Goal: Transaction & Acquisition: Book appointment/travel/reservation

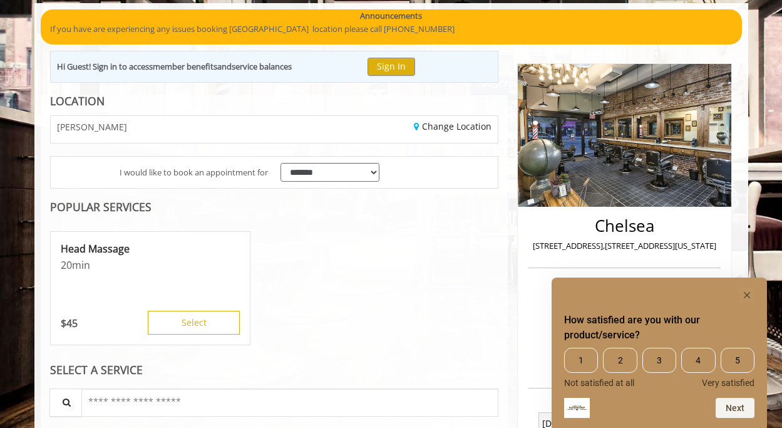
scroll to position [114, 0]
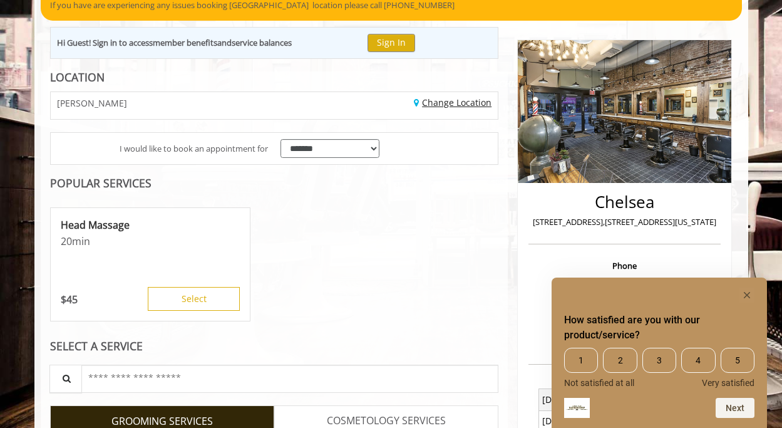
click at [438, 103] on link "Change Location" at bounding box center [453, 102] width 78 height 12
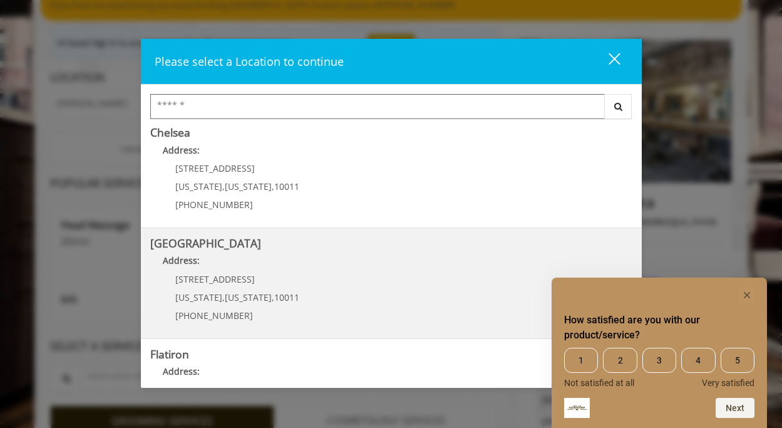
scroll to position [115, 0]
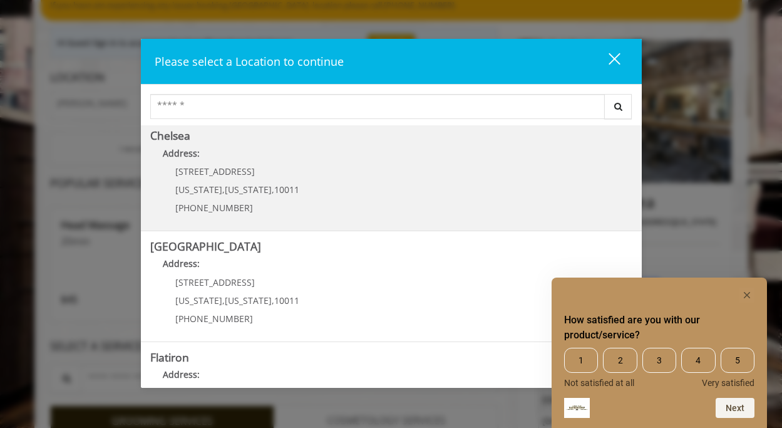
click at [254, 177] on div "[STREET_ADDRESS][US_STATE][US_STATE] (917) 639-3902" at bounding box center [227, 194] width 155 height 54
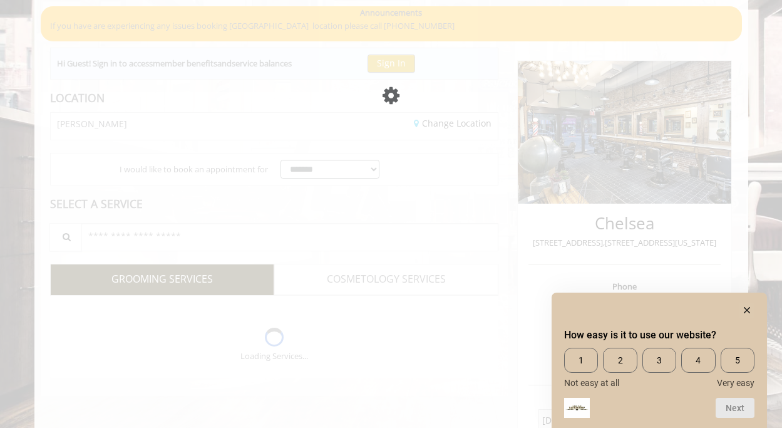
scroll to position [114, 0]
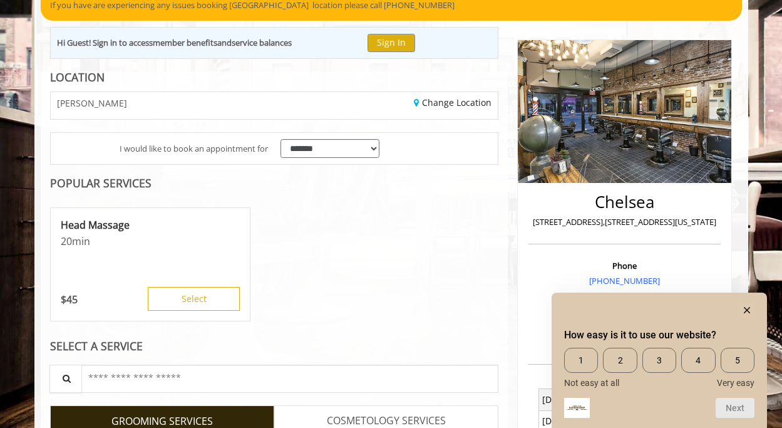
click at [752, 314] on rect "Hide survey" at bounding box center [746, 309] width 15 height 15
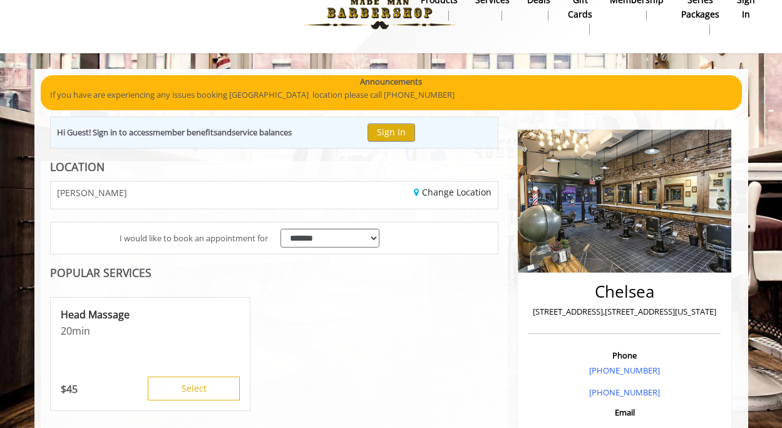
scroll to position [29, 0]
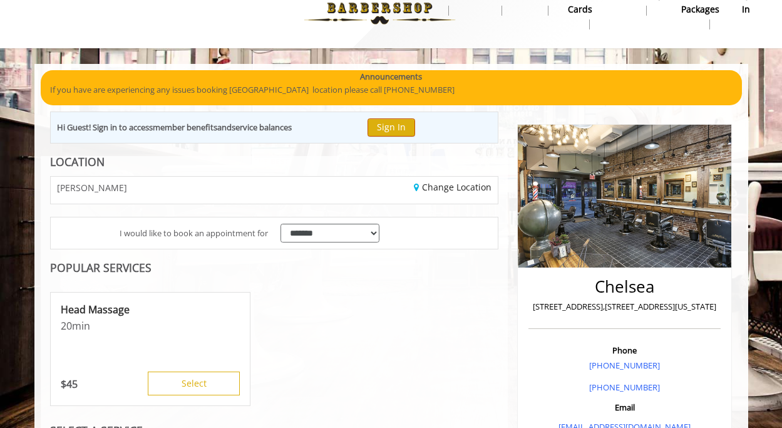
click at [396, 128] on button "Sign In" at bounding box center [392, 127] width 48 height 18
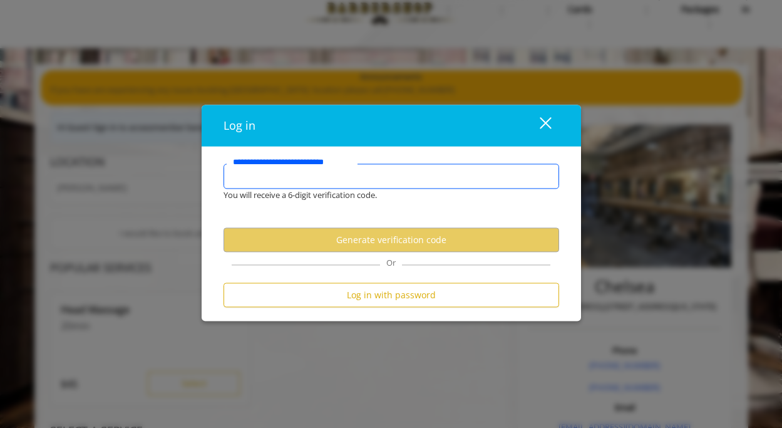
click at [379, 185] on input "**********" at bounding box center [392, 175] width 336 height 25
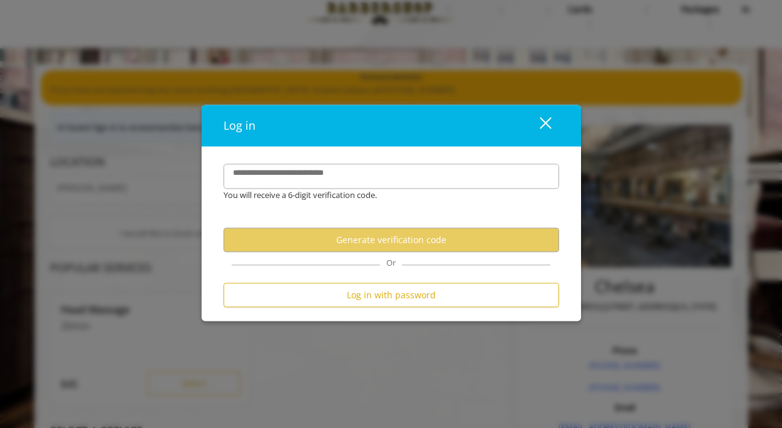
click at [393, 202] on form "**********" at bounding box center [392, 238] width 336 height 150
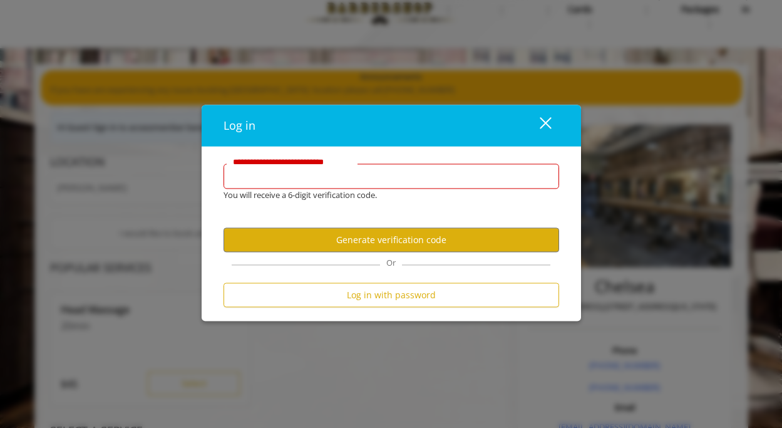
click at [398, 178] on input "**********" at bounding box center [392, 175] width 336 height 25
click at [543, 124] on div "close dialog" at bounding box center [545, 123] width 12 height 12
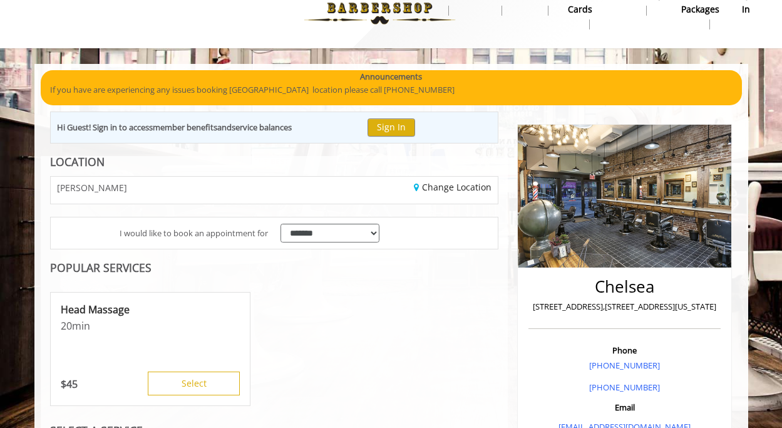
click at [385, 269] on div "POPULAR SERVICES" at bounding box center [274, 268] width 449 height 12
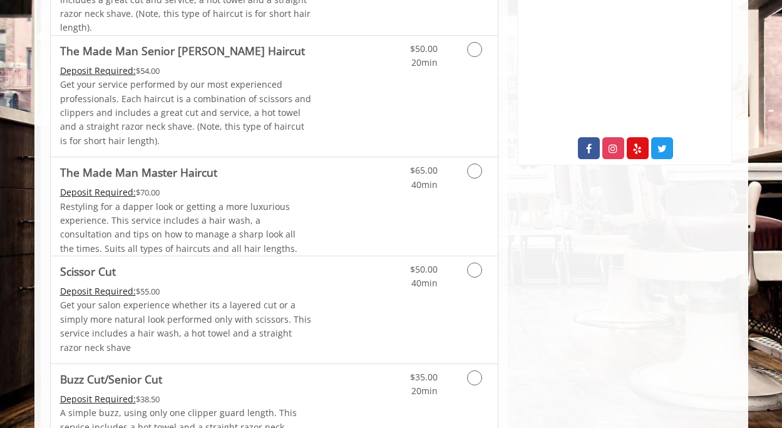
scroll to position [615, 0]
click at [468, 51] on link "Grooming services" at bounding box center [472, 52] width 32 height 34
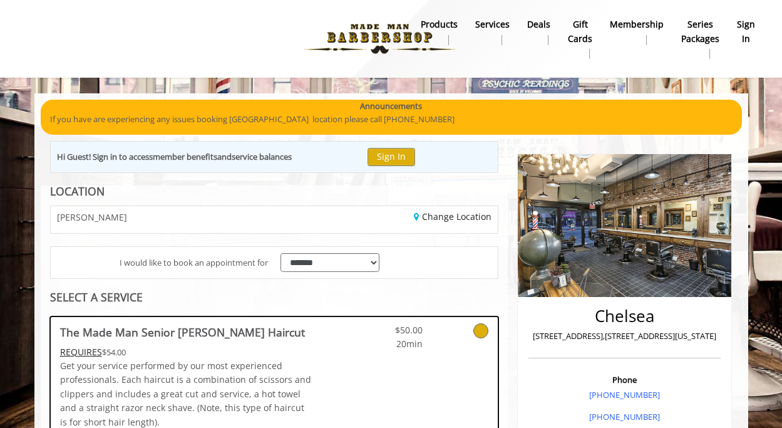
scroll to position [0, 0]
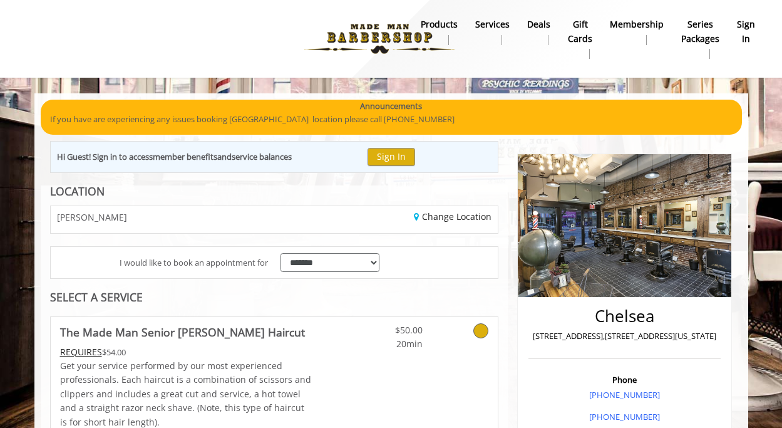
click at [429, 25] on b "products" at bounding box center [439, 25] width 37 height 14
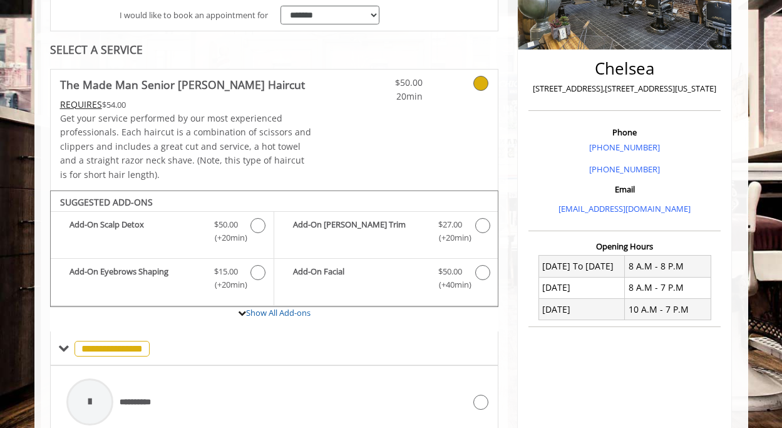
scroll to position [244, 0]
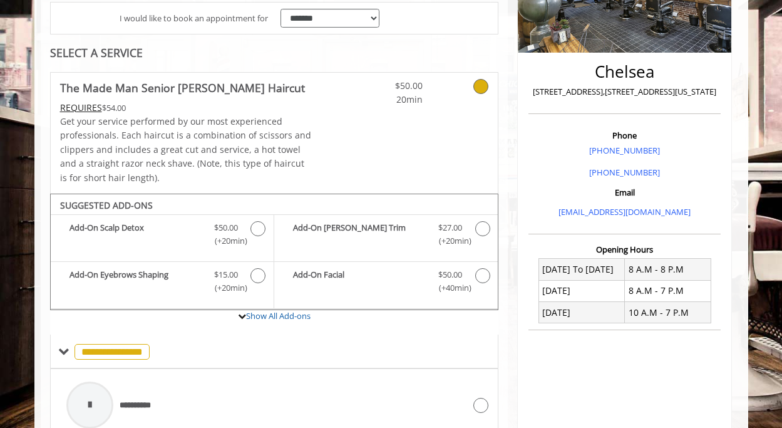
click at [482, 87] on icon at bounding box center [480, 86] width 15 height 15
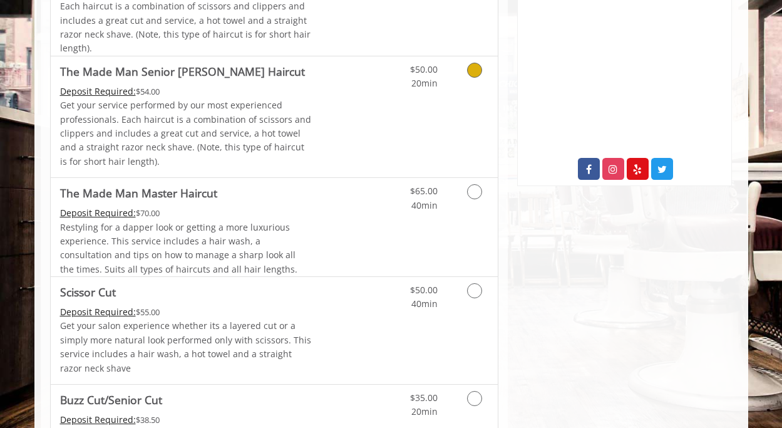
scroll to position [630, 1]
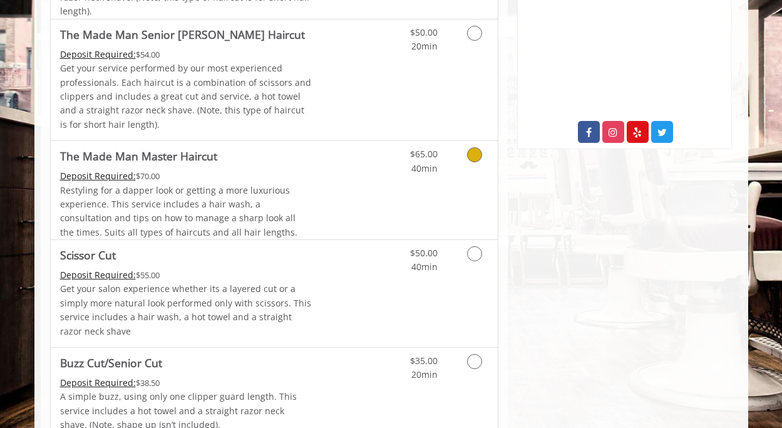
click at [479, 152] on icon "Grooming services" at bounding box center [474, 154] width 15 height 15
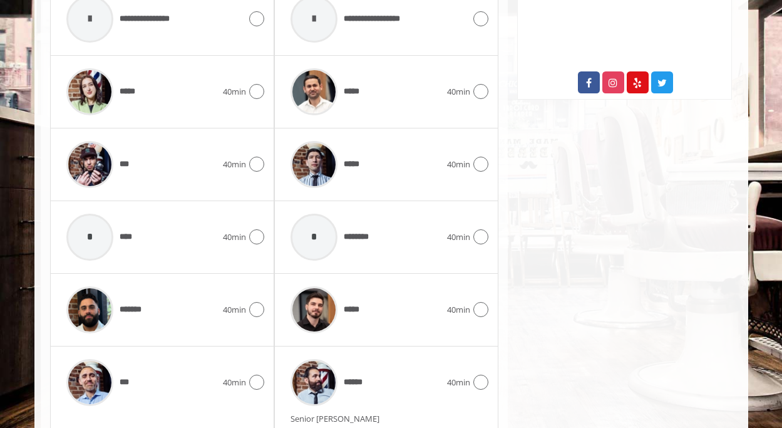
scroll to position [688, 0]
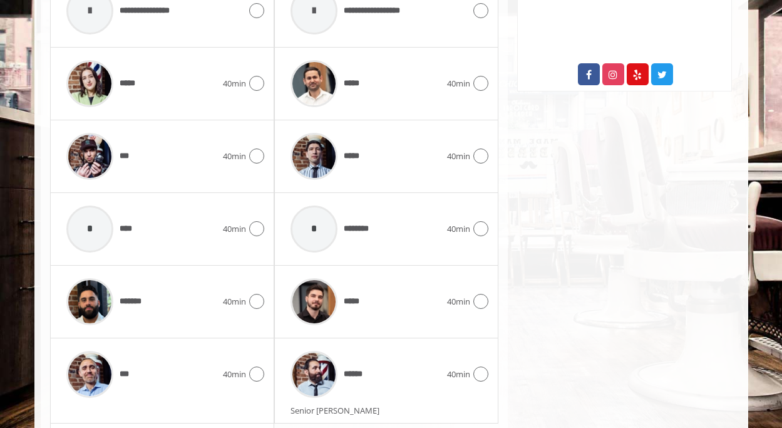
click at [265, 157] on div "*** 40min" at bounding box center [162, 156] width 224 height 73
click at [257, 152] on icon at bounding box center [256, 155] width 15 height 15
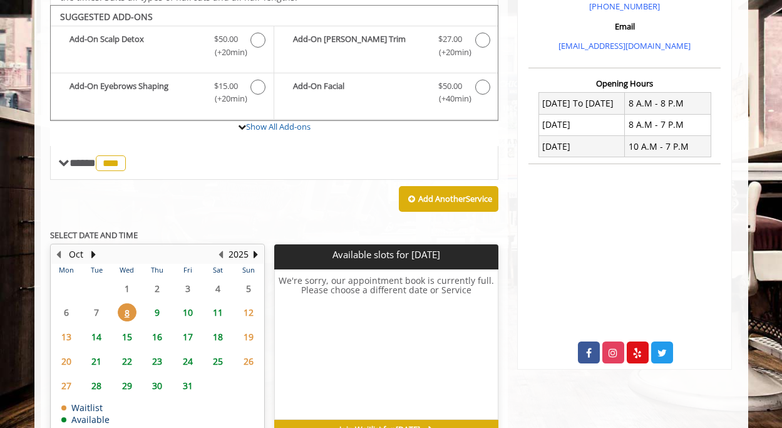
scroll to position [412, 0]
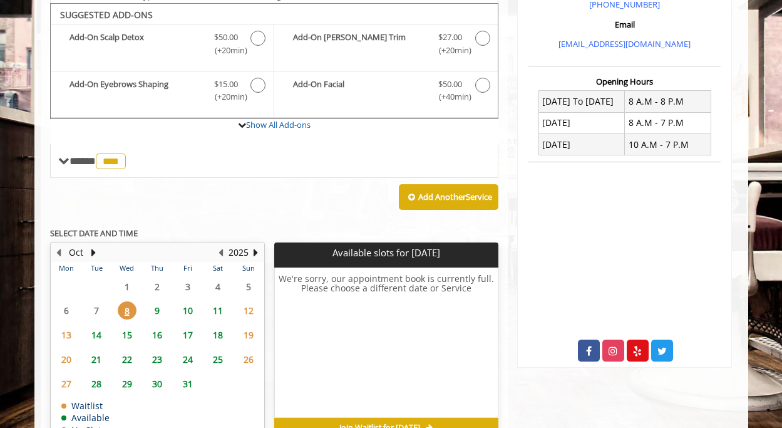
click at [215, 304] on span "11" at bounding box center [217, 310] width 19 height 18
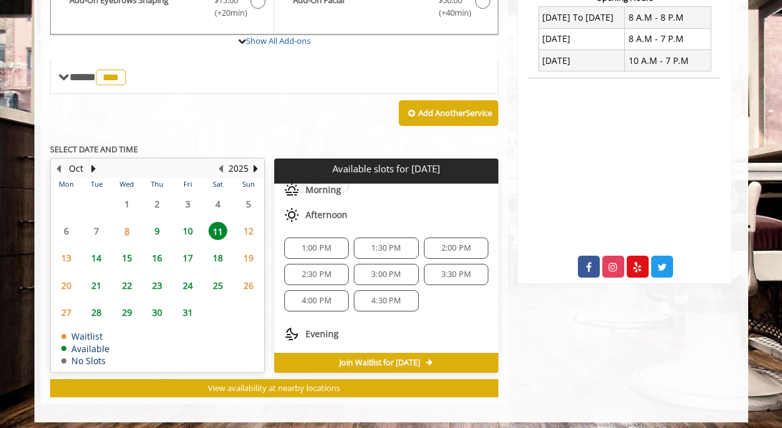
scroll to position [106, 0]
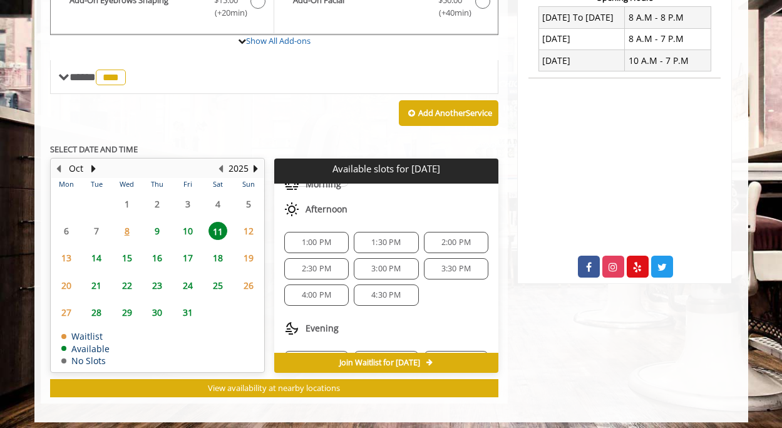
click at [384, 267] on span "3:00 PM" at bounding box center [385, 269] width 29 height 10
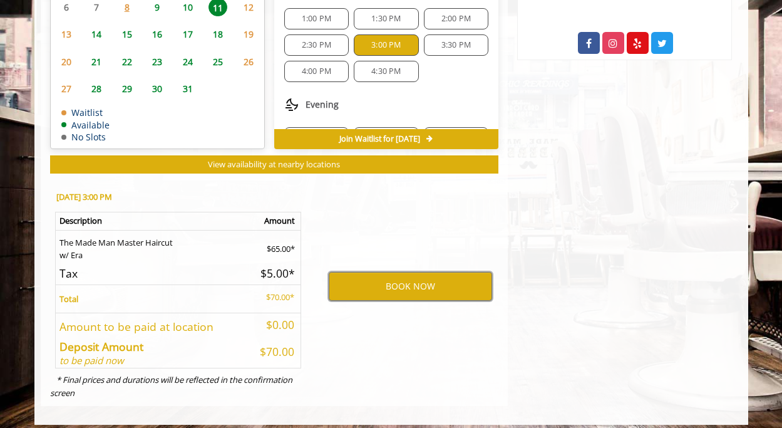
scroll to position [719, 0]
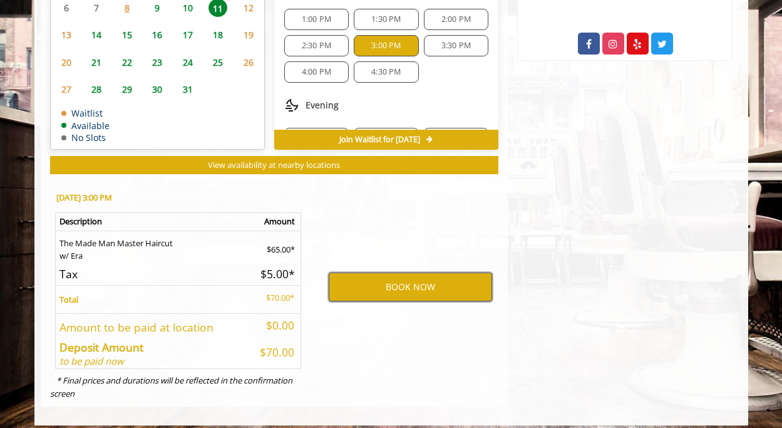
click at [430, 272] on button "BOOK NOW" at bounding box center [410, 286] width 163 height 29
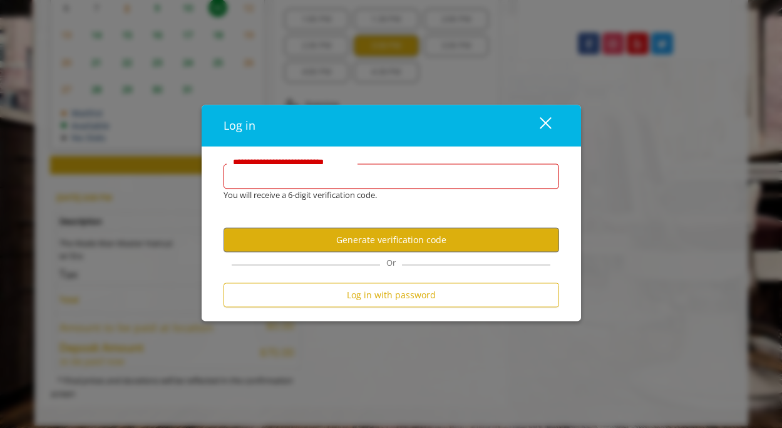
click at [338, 180] on input "**********" at bounding box center [392, 175] width 336 height 25
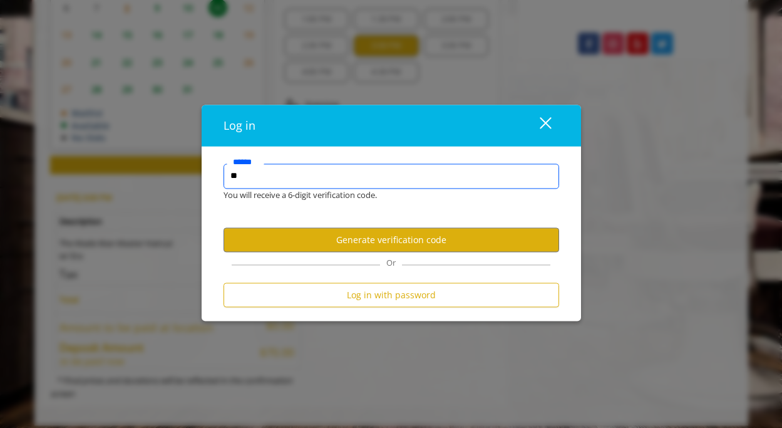
type input "*"
type input "**********"
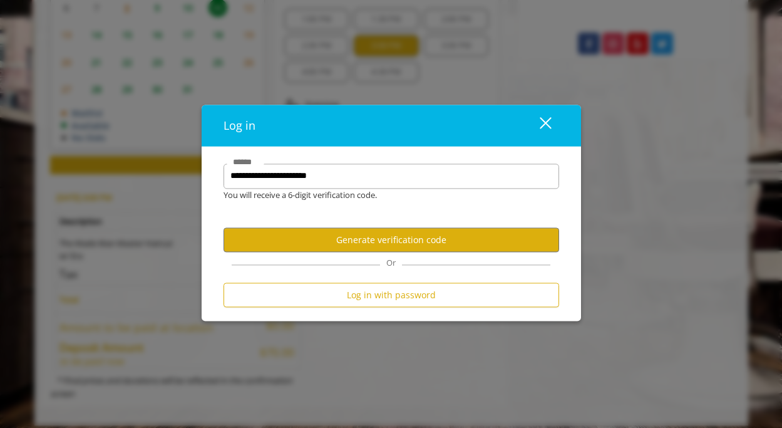
click at [444, 207] on form "**********" at bounding box center [392, 238] width 336 height 150
click at [390, 244] on button "Generate verification code" at bounding box center [392, 240] width 336 height 24
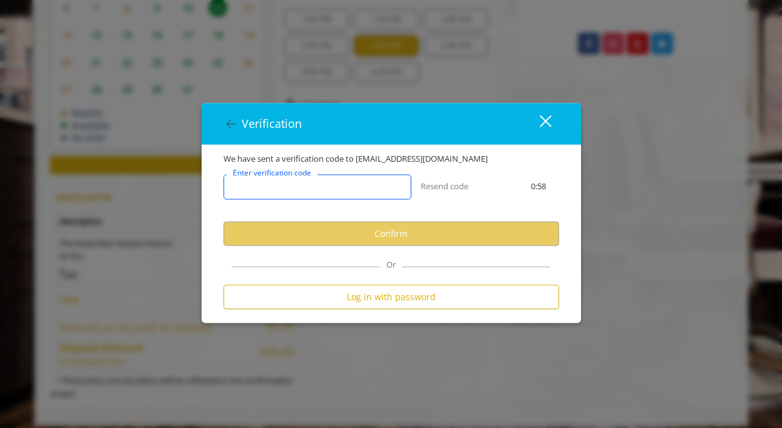
click at [333, 179] on input "Enter verification code" at bounding box center [318, 187] width 188 height 25
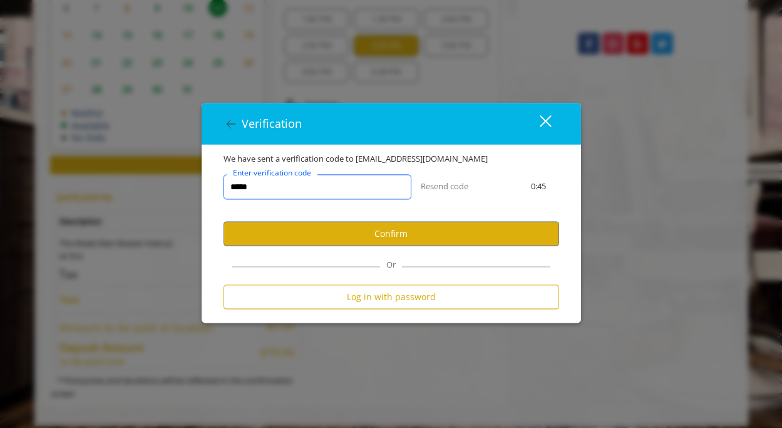
type input "******"
click at [312, 237] on button "Confirm" at bounding box center [392, 234] width 336 height 24
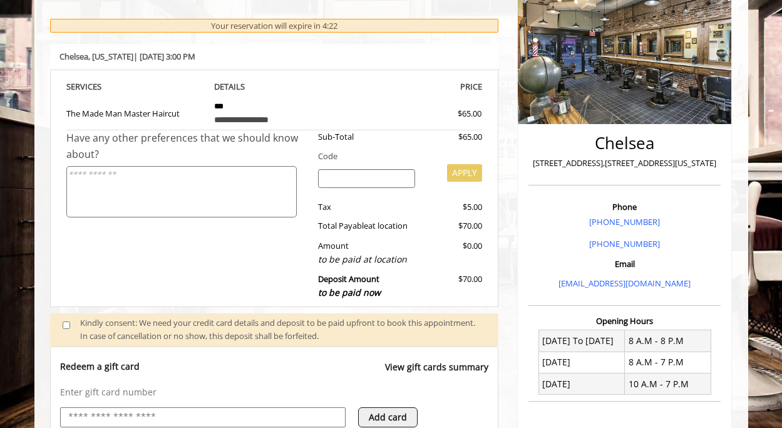
scroll to position [264, 0]
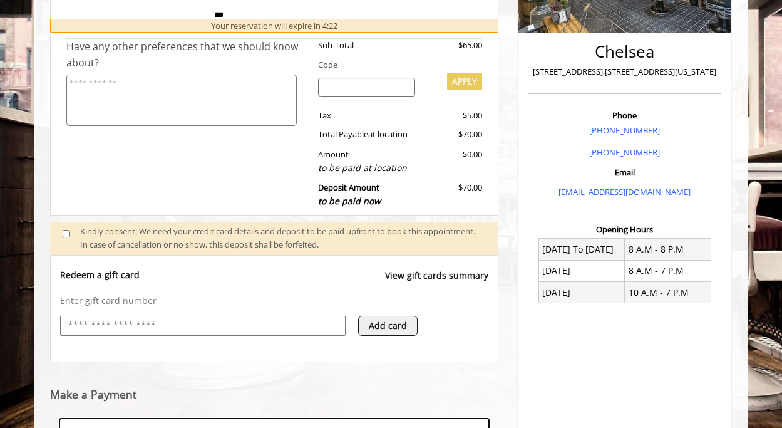
click at [134, 322] on input "text" at bounding box center [203, 325] width 272 height 15
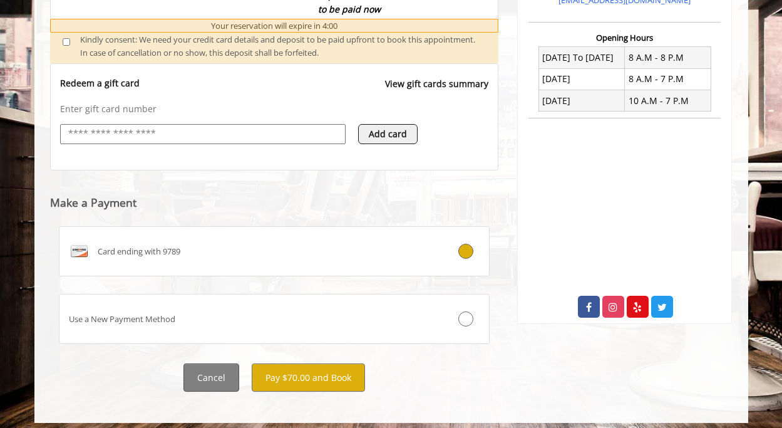
scroll to position [455, 0]
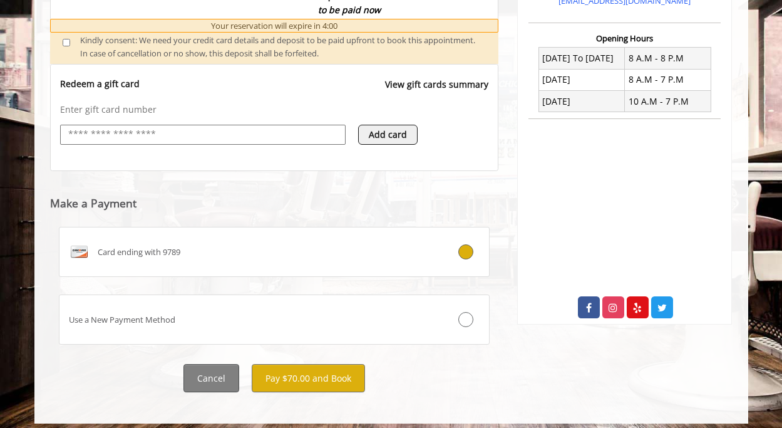
click at [206, 364] on button "Cancel" at bounding box center [211, 378] width 56 height 28
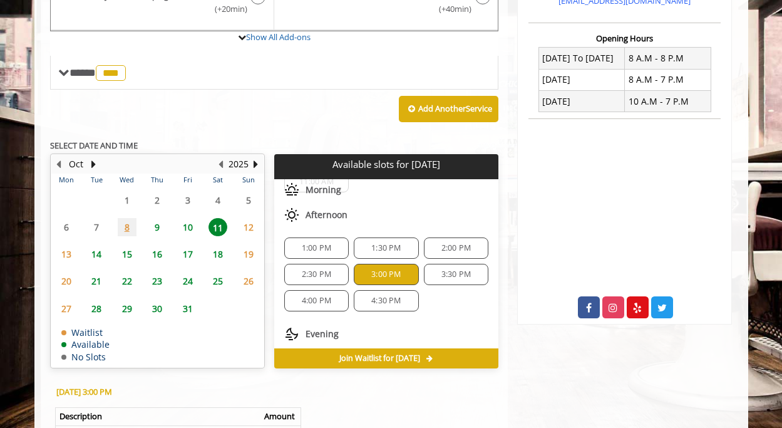
scroll to position [96, 0]
click at [450, 248] on div "2:00 PM" at bounding box center [456, 247] width 64 height 21
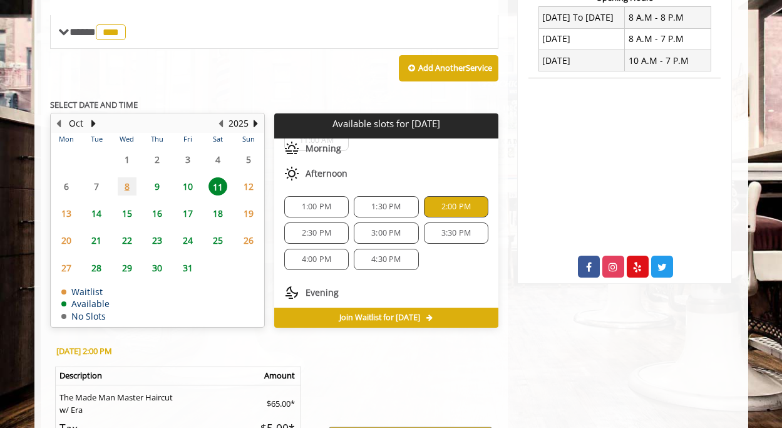
scroll to position [488, 0]
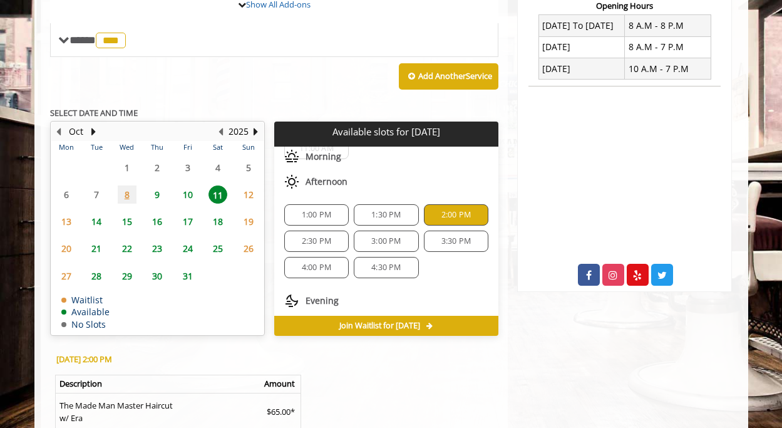
click at [317, 237] on span "2:30 PM" at bounding box center [316, 241] width 29 height 10
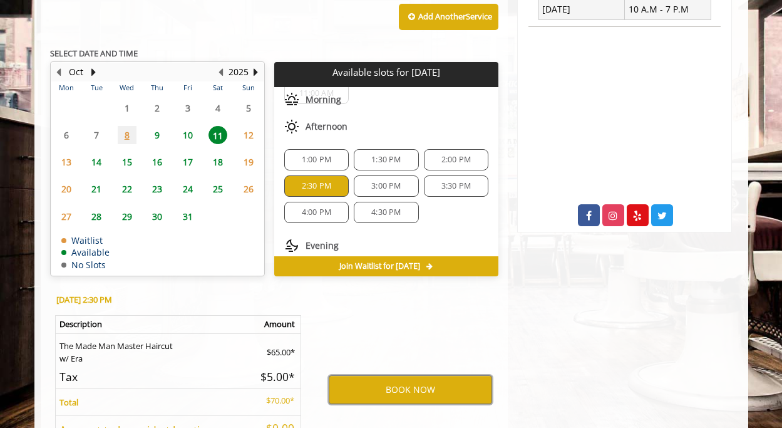
scroll to position [540, 0]
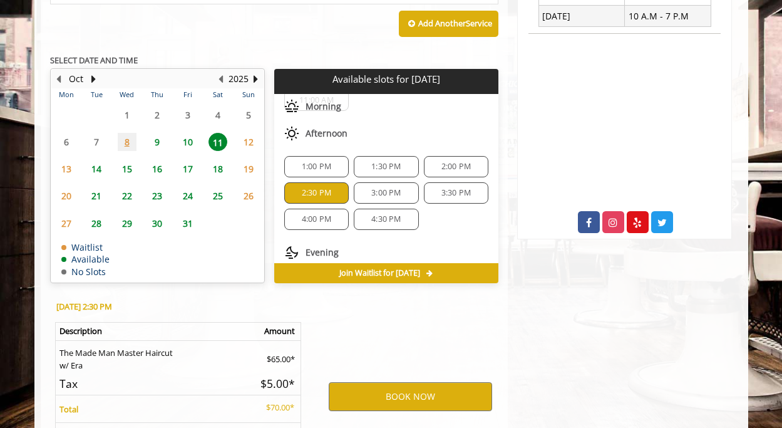
click at [446, 162] on span "2:00 PM" at bounding box center [455, 167] width 29 height 10
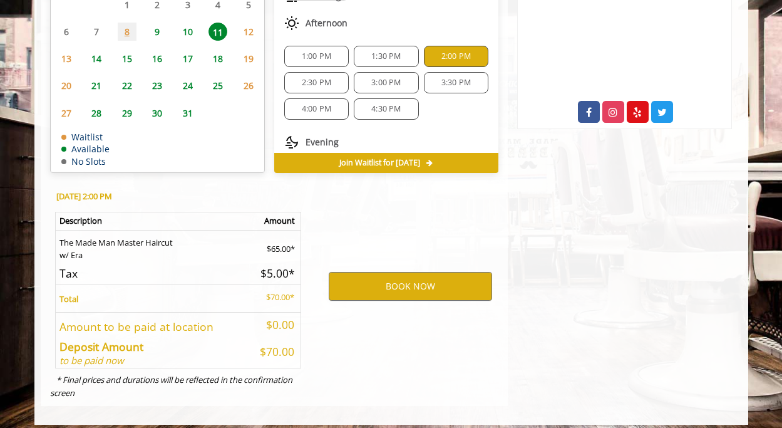
click at [330, 78] on span "2:30 PM" at bounding box center [316, 83] width 29 height 10
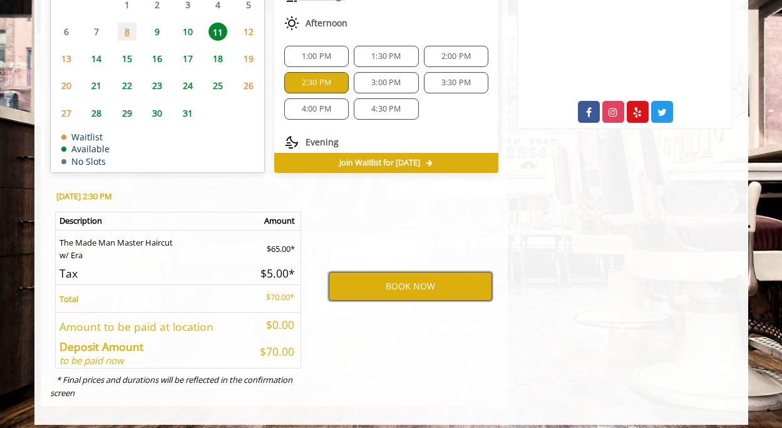
click at [398, 275] on button "BOOK NOW" at bounding box center [410, 286] width 163 height 29
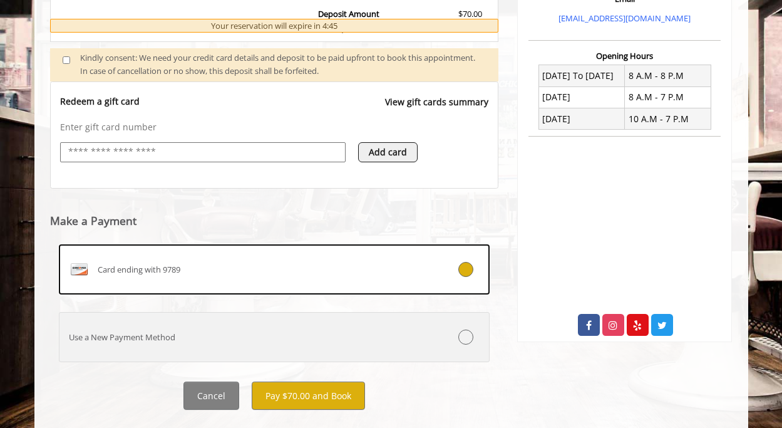
scroll to position [455, 0]
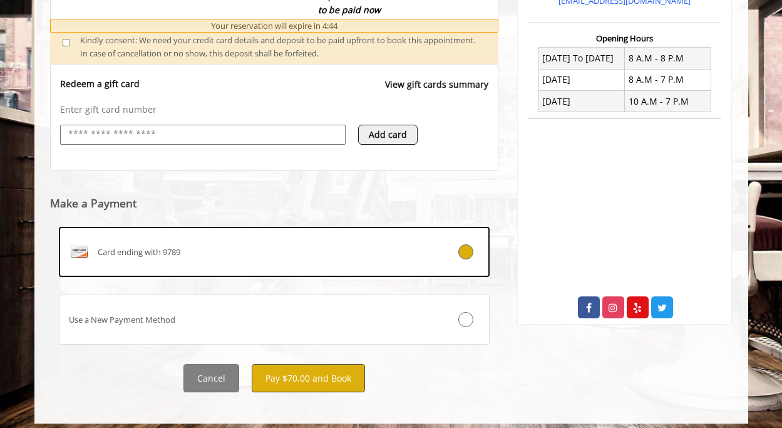
click at [309, 368] on button "Pay $70.00 and Book" at bounding box center [308, 378] width 113 height 28
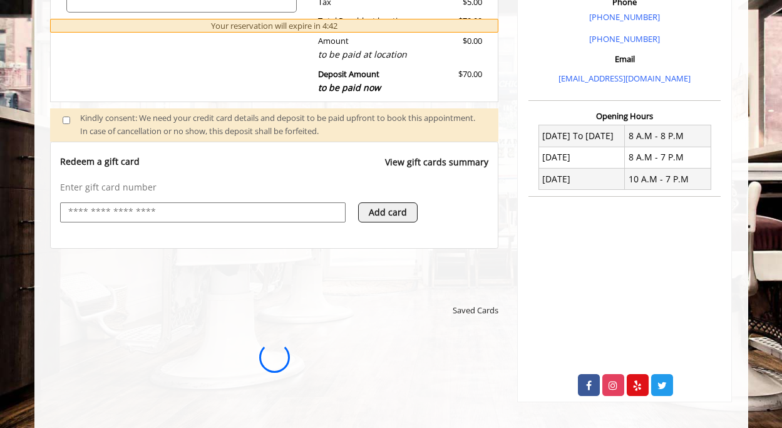
scroll to position [0, 0]
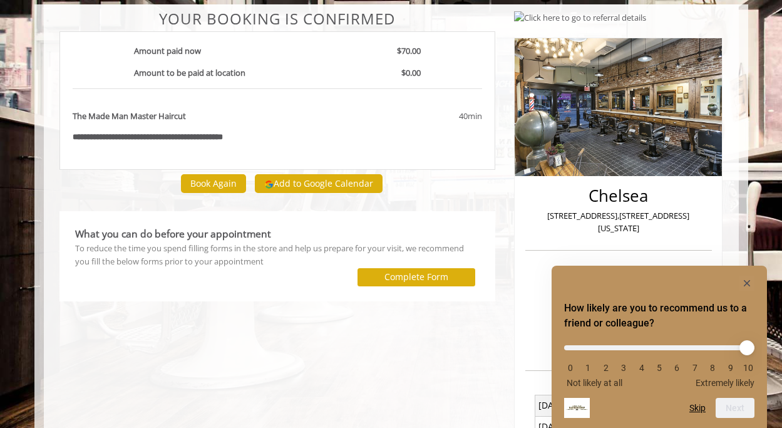
scroll to position [90, 0]
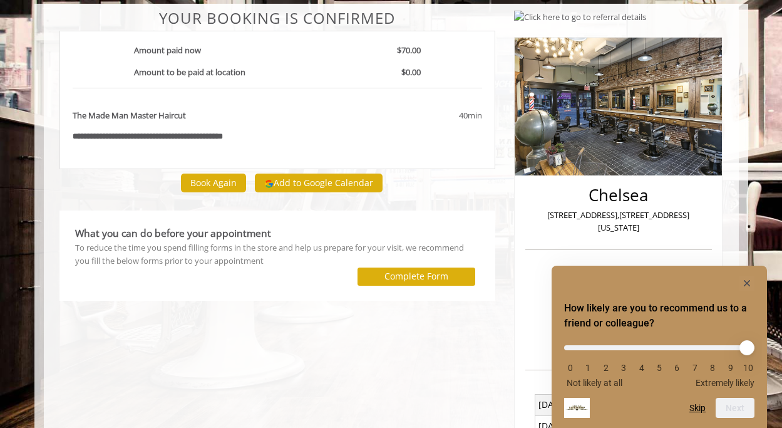
click at [745, 282] on rect "Hide survey" at bounding box center [746, 282] width 15 height 15
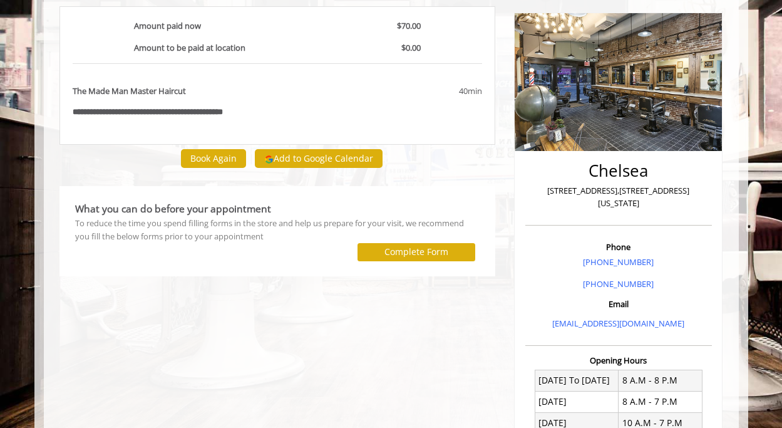
scroll to position [115, 0]
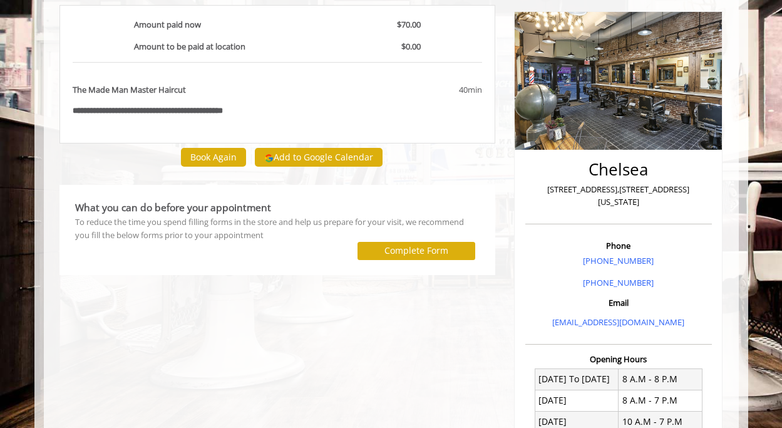
click at [451, 245] on button "Complete Form" at bounding box center [416, 251] width 118 height 18
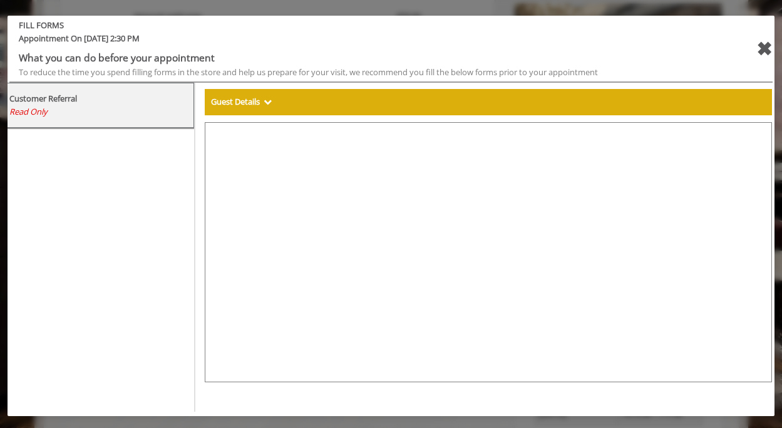
scroll to position [140, 0]
select select "***"
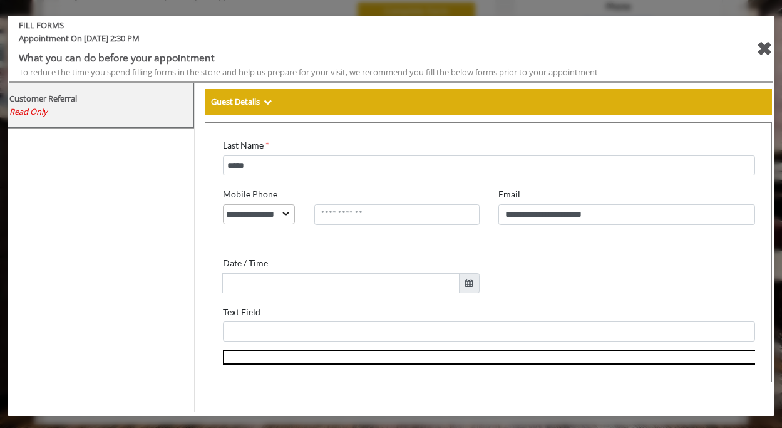
scroll to position [354, 0]
click at [764, 48] on div "✖" at bounding box center [764, 49] width 16 height 30
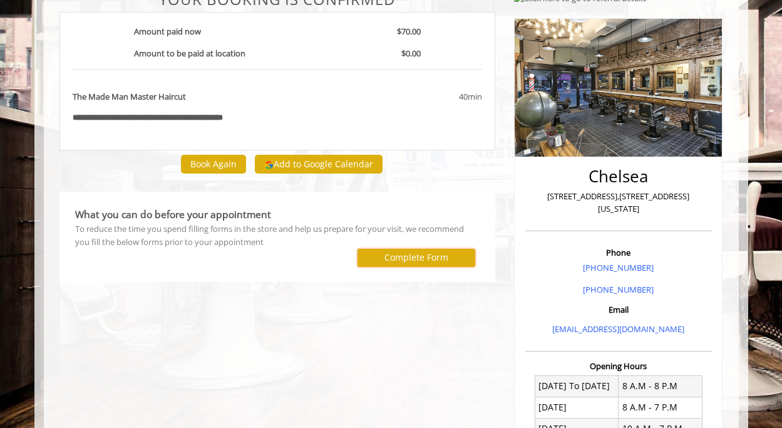
scroll to position [69, 0]
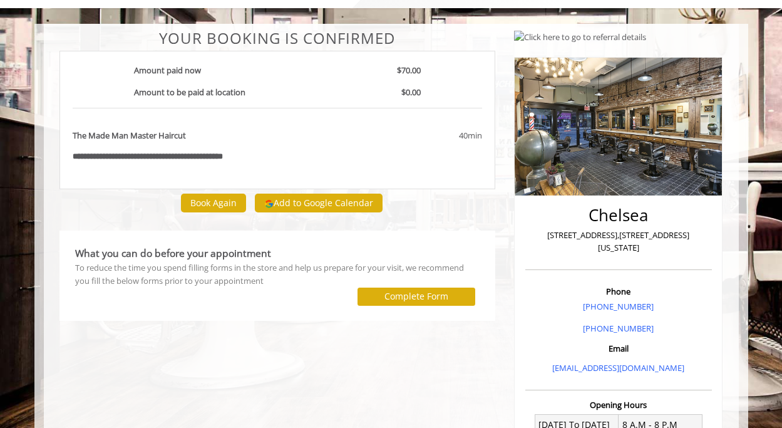
click at [315, 201] on button "Add to Google Calendar" at bounding box center [319, 202] width 128 height 19
